Goal: Task Accomplishment & Management: Manage account settings

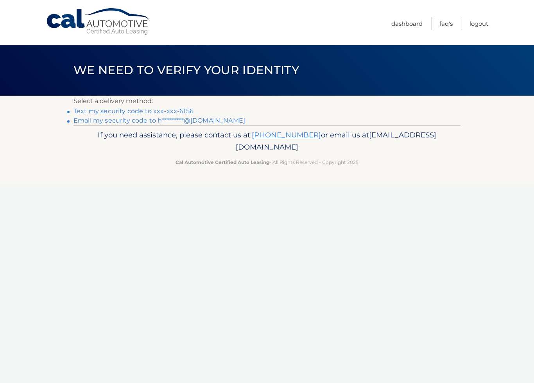
click at [159, 110] on link "Text my security code to xxx-xxx-6156" at bounding box center [133, 110] width 120 height 7
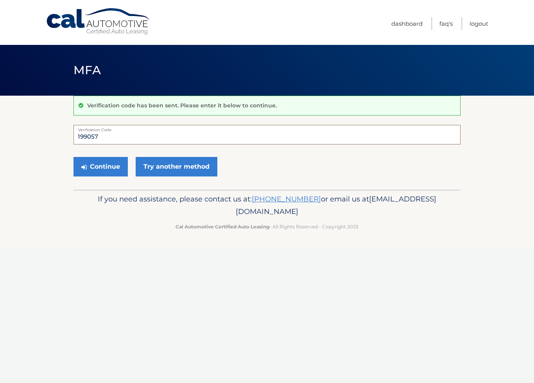
type input "199057"
click at [97, 166] on button "Continue" at bounding box center [100, 167] width 54 height 20
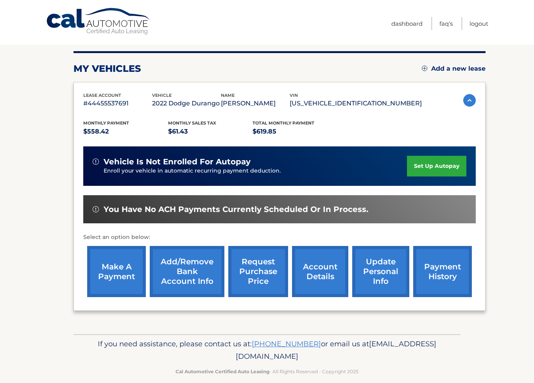
scroll to position [88, 0]
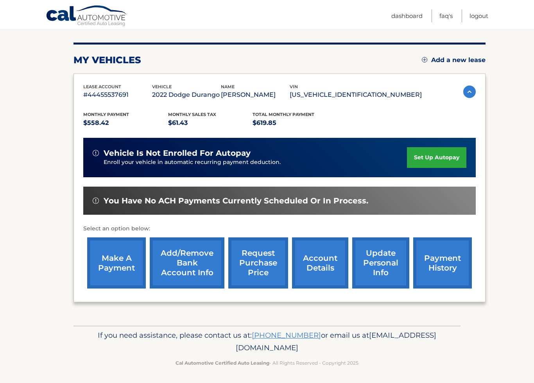
click at [262, 265] on link "request purchase price" at bounding box center [258, 263] width 60 height 51
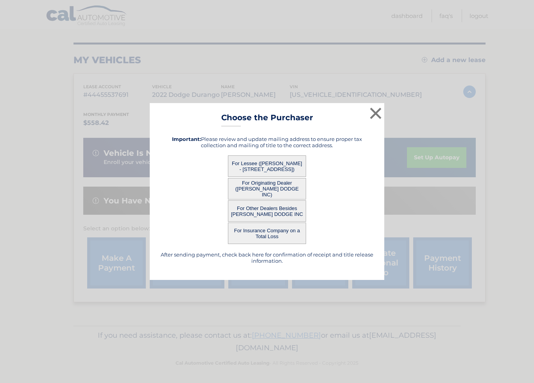
click at [284, 168] on button "For Lessee ([PERSON_NAME] - [STREET_ADDRESS])" at bounding box center [267, 165] width 78 height 21
click at [287, 163] on button "For Lessee ([PERSON_NAME] - [STREET_ADDRESS])" at bounding box center [267, 165] width 78 height 21
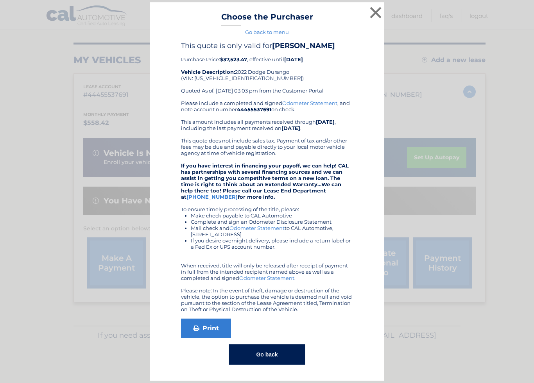
click at [272, 30] on link "Go back to menu" at bounding box center [267, 32] width 44 height 6
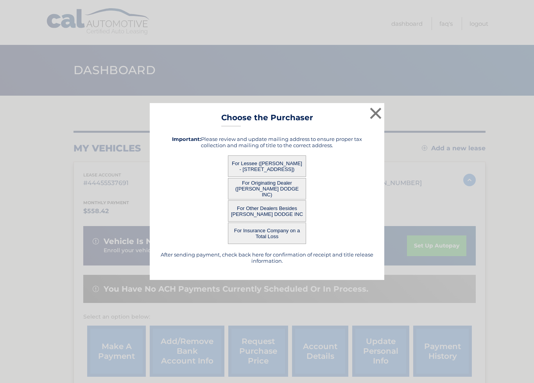
click at [378, 107] on button "×" at bounding box center [376, 113] width 16 height 16
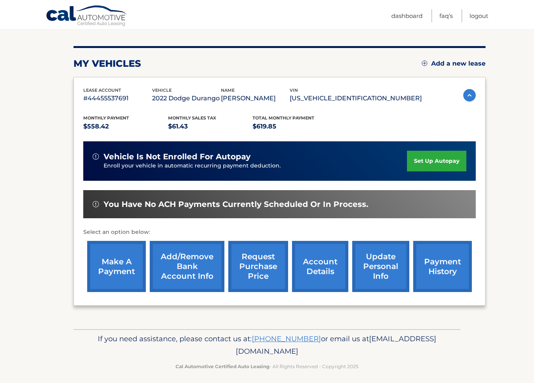
scroll to position [88, 0]
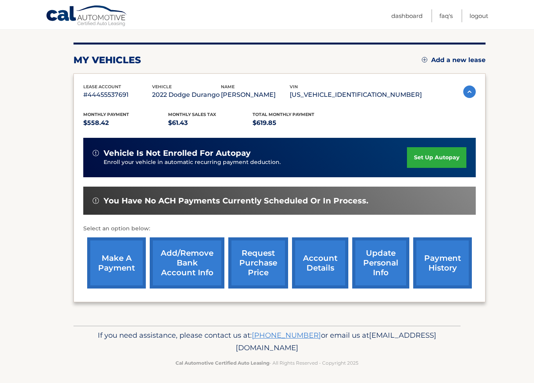
click at [322, 256] on link "account details" at bounding box center [320, 263] width 56 height 51
click at [316, 263] on link "account details" at bounding box center [320, 263] width 56 height 51
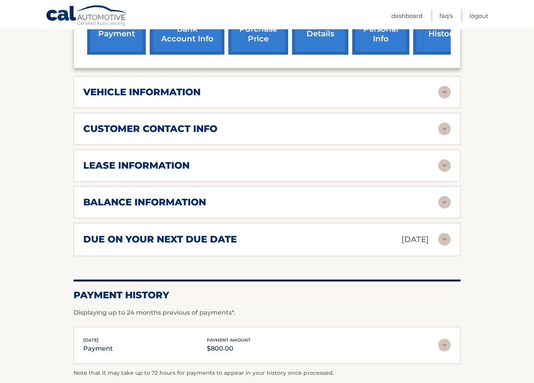
scroll to position [344, 0]
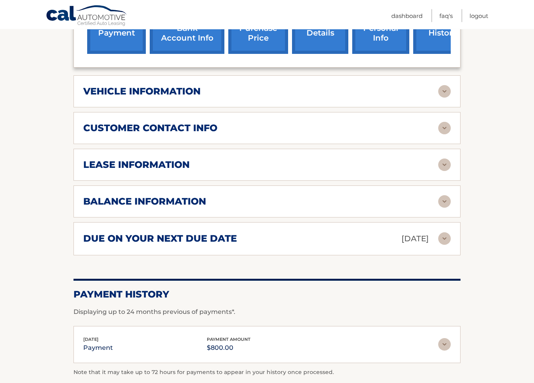
click at [446, 159] on img at bounding box center [444, 165] width 13 height 13
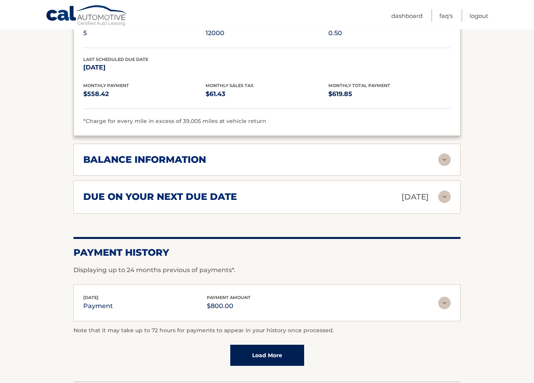
scroll to position [534, 0]
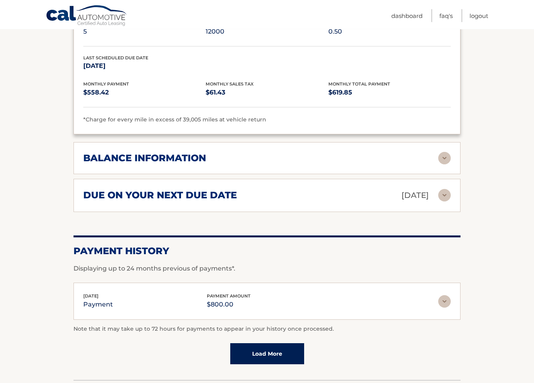
click at [444, 152] on img at bounding box center [444, 158] width 13 height 13
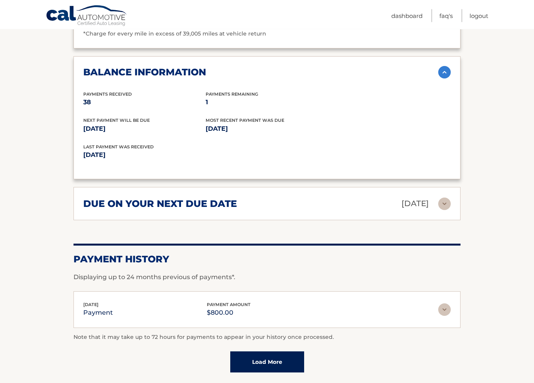
scroll to position [619, 0]
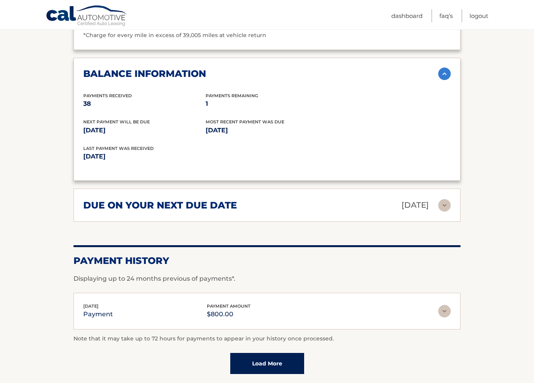
click at [444, 199] on img at bounding box center [444, 205] width 13 height 13
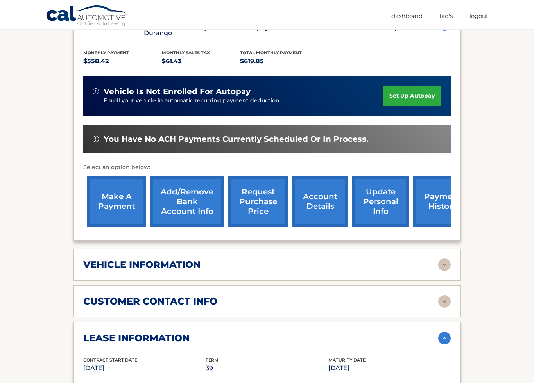
scroll to position [170, 0]
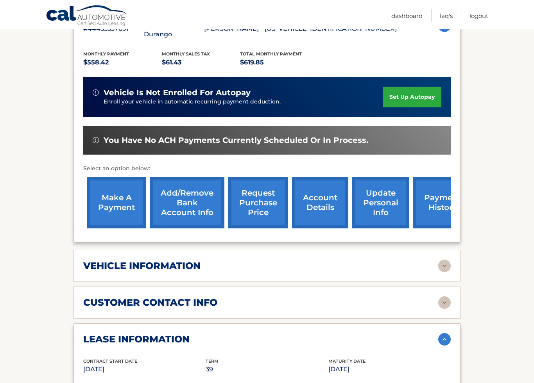
click at [482, 15] on link "Logout" at bounding box center [478, 15] width 19 height 13
